Goal: Communication & Community: Answer question/provide support

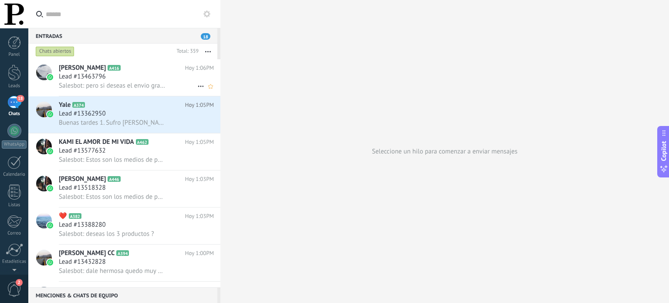
click at [139, 85] on span "Salesbot: pero si deseas el envio gratis te lo puedo aplicar" at bounding box center [112, 85] width 107 height 8
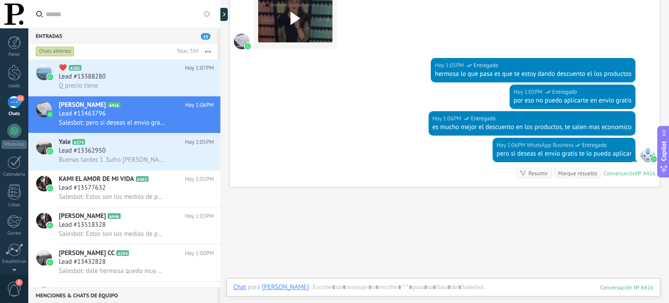
scroll to position [384, 0]
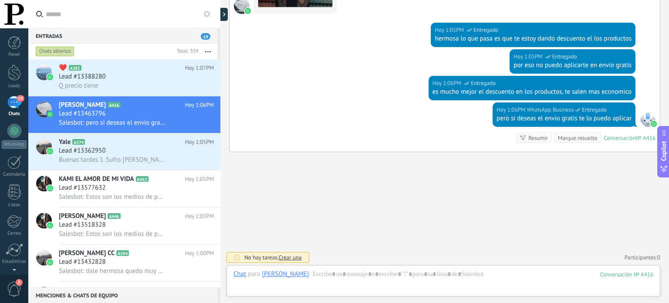
click at [14, 101] on div "19" at bounding box center [14, 102] width 14 height 13
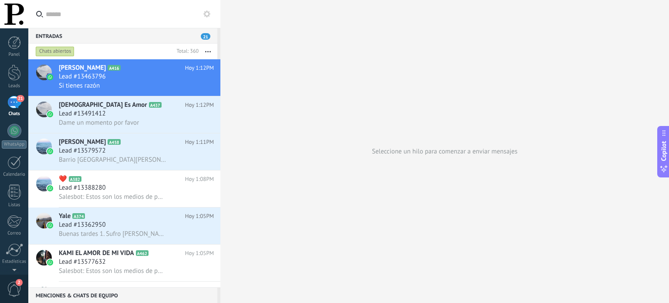
click at [317, 167] on div "Seleccione un hilo para comenzar a enviar mensajes" at bounding box center [444, 151] width 448 height 303
